Goal: Task Accomplishment & Management: Manage account settings

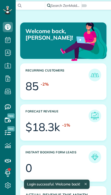
scroll to position [36, 81]
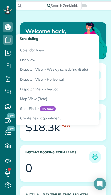
click at [32, 49] on link "Calendar View" at bounding box center [79, 49] width 126 height 12
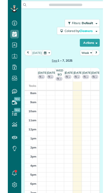
scroll to position [2, 2]
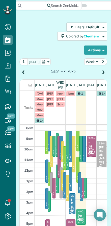
click at [91, 61] on button "Week" at bounding box center [91, 61] width 15 height 7
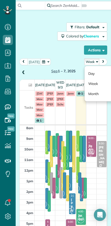
click at [89, 73] on link "Day" at bounding box center [105, 73] width 40 height 10
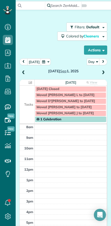
click at [36, 63] on button "[DATE]" at bounding box center [34, 61] width 14 height 7
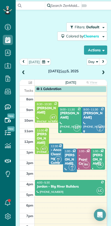
click at [67, 124] on div at bounding box center [70, 119] width 23 height 25
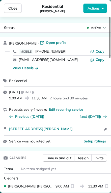
click at [10, 8] on span "Close" at bounding box center [12, 8] width 9 height 5
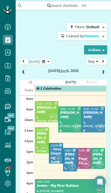
click at [66, 109] on div at bounding box center [70, 119] width 23 height 25
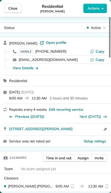
click at [11, 7] on span "Close" at bounding box center [12, 8] width 9 height 5
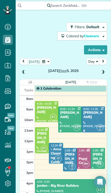
click at [89, 109] on div at bounding box center [93, 119] width 23 height 25
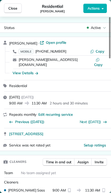
click at [80, 160] on span "Assign" at bounding box center [82, 162] width 11 height 5
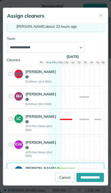
scroll to position [58, 0]
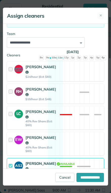
click at [11, 121] on div at bounding box center [12, 118] width 6 height 18
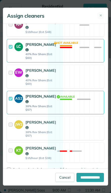
scroll to position [126, 0]
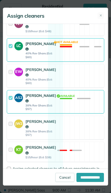
click at [12, 111] on div at bounding box center [12, 102] width 6 height 18
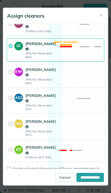
click at [82, 182] on input "**********" at bounding box center [89, 177] width 27 height 9
type input "**********"
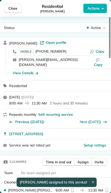
click at [11, 6] on span "Close" at bounding box center [12, 8] width 9 height 5
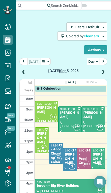
click at [93, 112] on div at bounding box center [93, 119] width 23 height 25
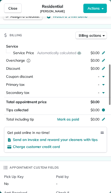
scroll to position [209, 0]
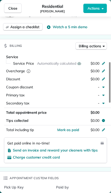
click at [104, 63] on icon at bounding box center [103, 63] width 3 height 3
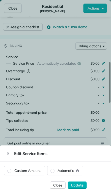
click at [20, 170] on label "Custom Amount" at bounding box center [24, 170] width 41 height 9
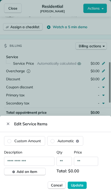
click at [85, 159] on input "**" at bounding box center [86, 161] width 24 height 9
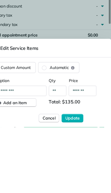
type input "*******"
click at [71, 183] on span "Update" at bounding box center [77, 185] width 13 height 5
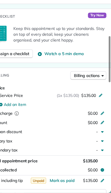
scroll to position [163, 0]
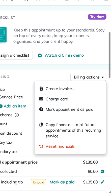
click at [54, 131] on span "Copy financials to all future appointments of this recurring service" at bounding box center [78, 138] width 49 height 15
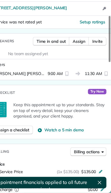
scroll to position [98, 0]
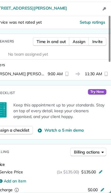
click at [77, 58] on span "Assign" at bounding box center [82, 60] width 11 height 5
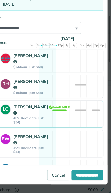
scroll to position [58, 0]
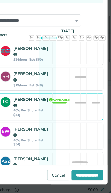
click at [14, 109] on div "LC" at bounding box center [19, 118] width 11 height 18
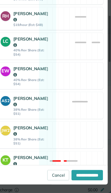
scroll to position [114, 0]
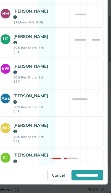
click at [14, 106] on div "AS2" at bounding box center [18, 110] width 9 height 9
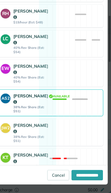
click at [76, 173] on input "**********" at bounding box center [89, 177] width 27 height 9
type input "**********"
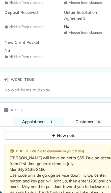
scroll to position [429, 0]
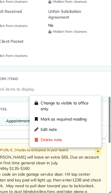
click at [49, 135] on span "Edit note" at bounding box center [56, 137] width 14 height 5
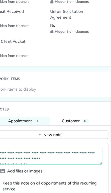
click at [50, 154] on textarea "**********" at bounding box center [54, 161] width 93 height 15
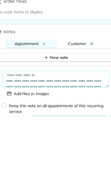
click at [10, 154] on textarea "**********" at bounding box center [54, 161] width 93 height 15
type textarea "**********"
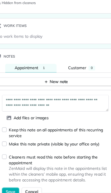
scroll to position [476, 0]
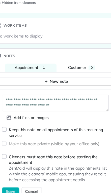
click at [12, 190] on span "Save" at bounding box center [16, 192] width 9 height 5
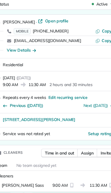
scroll to position [0, 0]
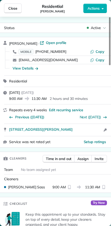
scroll to position [226, 16]
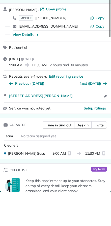
click at [9, 9] on span "Close" at bounding box center [12, 8] width 9 height 5
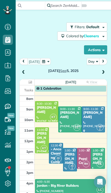
scroll to position [205, 16]
click at [38, 106] on div "[PERSON_NAME]" at bounding box center [47, 110] width 20 height 9
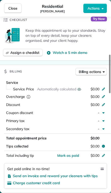
scroll to position [183, 0]
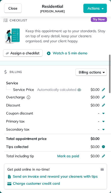
click at [102, 88] on icon at bounding box center [103, 89] width 4 height 4
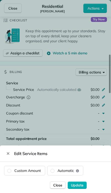
click at [20, 169] on label "Custom Amount" at bounding box center [24, 170] width 41 height 9
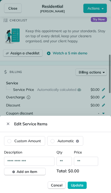
click at [85, 159] on input "**" at bounding box center [86, 161] width 24 height 9
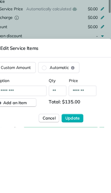
type input "*******"
click at [71, 183] on span "Update" at bounding box center [77, 185] width 13 height 5
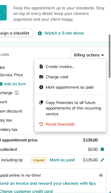
click at [54, 112] on span "Copy financials to all future appointments of this recurring service" at bounding box center [78, 119] width 49 height 15
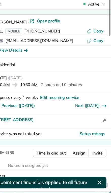
scroll to position [0, 0]
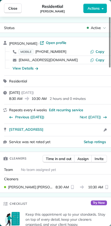
click at [11, 9] on span "Close" at bounding box center [12, 8] width 9 height 5
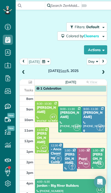
scroll to position [205, 16]
click at [66, 114] on div at bounding box center [70, 119] width 23 height 25
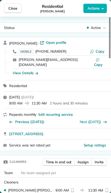
scroll to position [-2, 0]
click at [10, 9] on span "Close" at bounding box center [12, 8] width 9 height 5
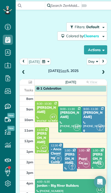
click at [42, 132] on div "[PERSON_NAME]" at bounding box center [42, 138] width 11 height 13
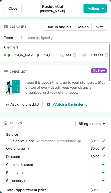
scroll to position [136, 0]
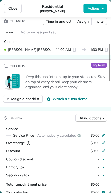
click at [104, 136] on icon at bounding box center [103, 135] width 4 height 4
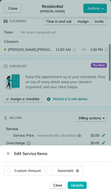
click at [20, 171] on label "Custom Amount" at bounding box center [24, 170] width 41 height 9
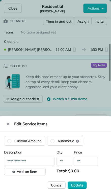
click at [87, 163] on input "**" at bounding box center [86, 161] width 24 height 9
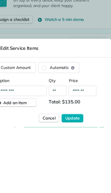
type input "*******"
click at [71, 183] on span "Update" at bounding box center [77, 185] width 13 height 5
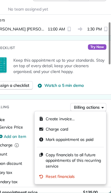
click at [54, 157] on span "Copy financials to all future appointments of this recurring service" at bounding box center [78, 164] width 49 height 15
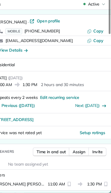
scroll to position [0, 0]
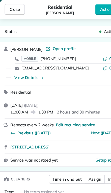
click at [12, 9] on span "Close" at bounding box center [12, 8] width 9 height 5
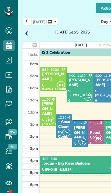
scroll to position [43, 0]
click at [54, 112] on div "- Anco Cleaning Company" at bounding box center [55, 115] width 11 height 21
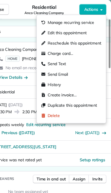
click at [55, 31] on span "Edit this appointment" at bounding box center [72, 28] width 34 height 5
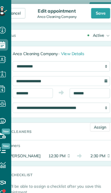
scroll to position [11, 0]
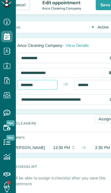
click at [37, 78] on input "********" at bounding box center [34, 82] width 35 height 9
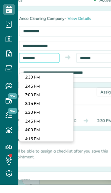
scroll to position [440, 0]
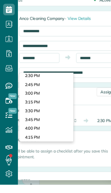
click at [23, 79] on body "Dashboard Scheduling Calendar View List View Dispatch View - Weekly scheduling …" at bounding box center [55, 96] width 111 height 193
type input "*******"
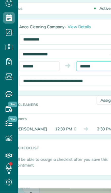
click at [74, 78] on input "*******" at bounding box center [84, 82] width 35 height 9
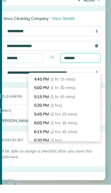
scroll to position [39, 0]
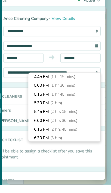
click at [39, 118] on li "5:30 PM (2 hrs)" at bounding box center [70, 122] width 63 height 8
type input "*******"
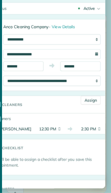
scroll to position [0, 0]
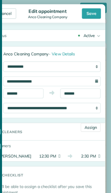
click at [86, 11] on div "Save" at bounding box center [94, 12] width 17 height 9
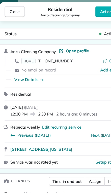
scroll to position [42, 0]
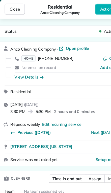
click at [11, 8] on span "Close" at bounding box center [12, 8] width 9 height 5
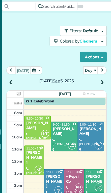
click at [37, 91] on span "1 Celebration" at bounding box center [49, 89] width 25 height 4
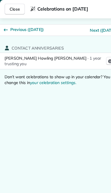
click at [16, 8] on span "Close" at bounding box center [12, 8] width 9 height 5
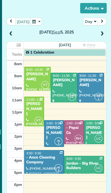
scroll to position [43, 0]
click at [100, 30] on span at bounding box center [103, 29] width 6 height 5
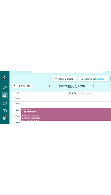
scroll to position [195, 16]
